Goal: Book appointment/travel/reservation

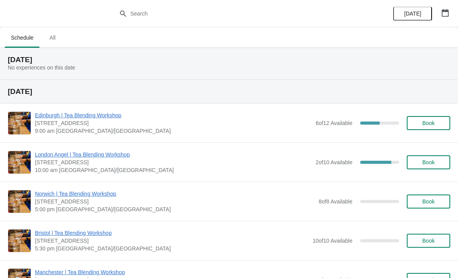
click at [59, 42] on span "All" at bounding box center [52, 38] width 19 height 14
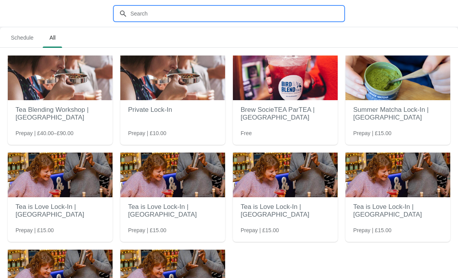
click at [316, 9] on input "text" at bounding box center [237, 14] width 214 height 14
type input "Guildford"
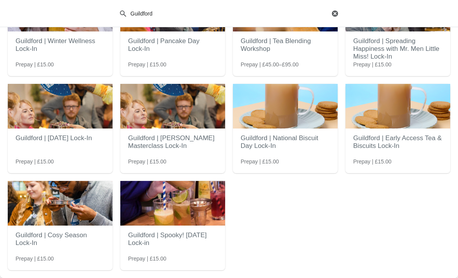
scroll to position [69, 0]
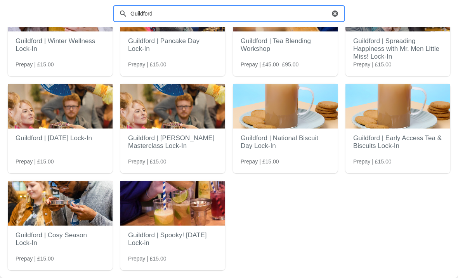
click at [191, 225] on img at bounding box center [172, 203] width 105 height 45
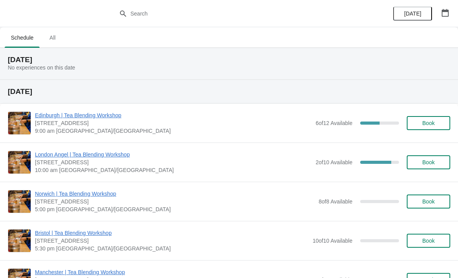
click at [54, 34] on span "All" at bounding box center [52, 38] width 19 height 14
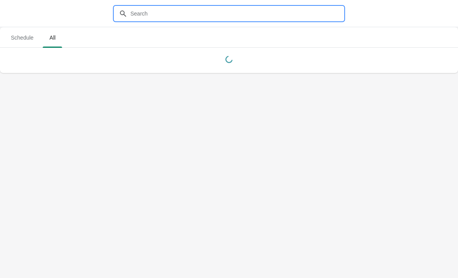
click at [177, 19] on input "text" at bounding box center [237, 14] width 214 height 14
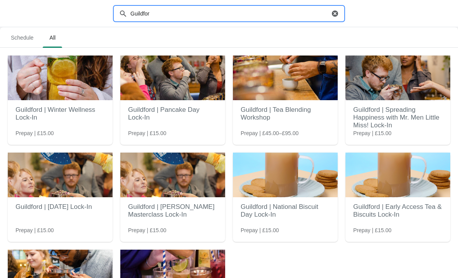
type input "Guildford"
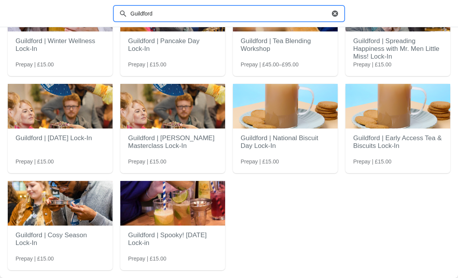
scroll to position [69, 0]
click at [179, 219] on img at bounding box center [172, 203] width 105 height 45
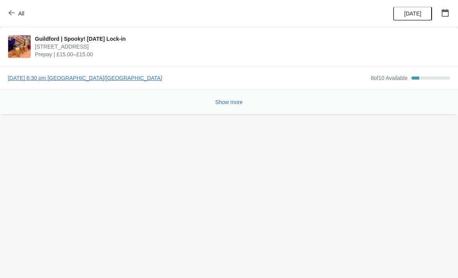
click at [230, 101] on span "Show more" at bounding box center [229, 102] width 28 height 6
click at [73, 75] on span "[DATE] 6:30 pm [GEOGRAPHIC_DATA]/[GEOGRAPHIC_DATA]" at bounding box center [187, 78] width 359 height 8
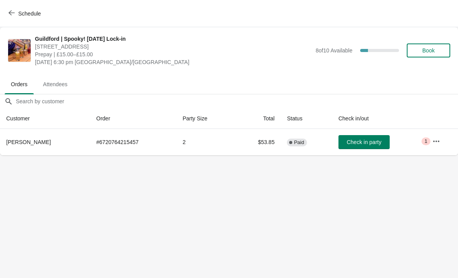
click at [10, 4] on div "Schedule" at bounding box center [229, 13] width 458 height 27
click at [14, 12] on icon "button" at bounding box center [12, 13] width 6 height 6
